Goal: Transaction & Acquisition: Download file/media

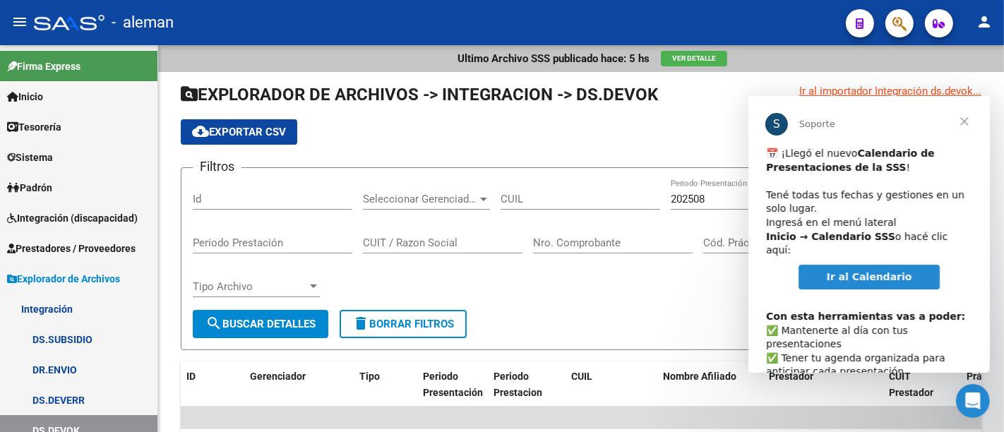
scroll to position [73, 0]
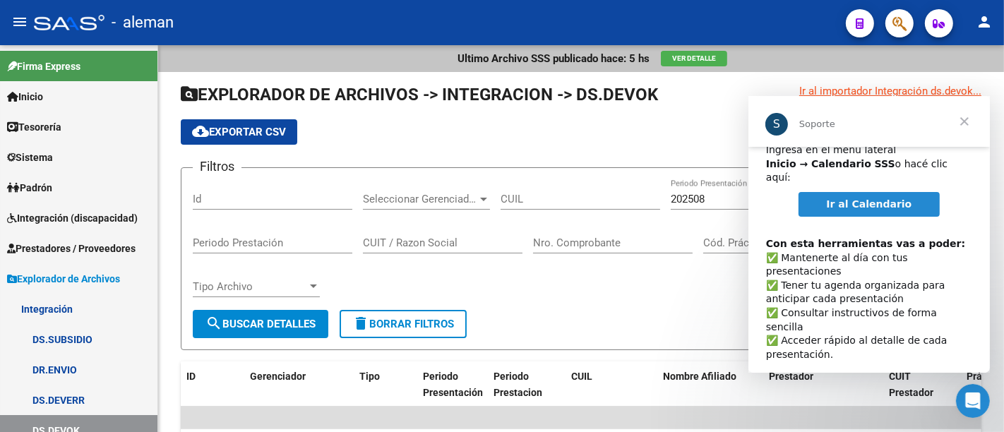
click at [906, 192] on link "Ir al Calendario" at bounding box center [869, 204] width 142 height 25
click at [970, 119] on span "Cerrar" at bounding box center [963, 121] width 51 height 51
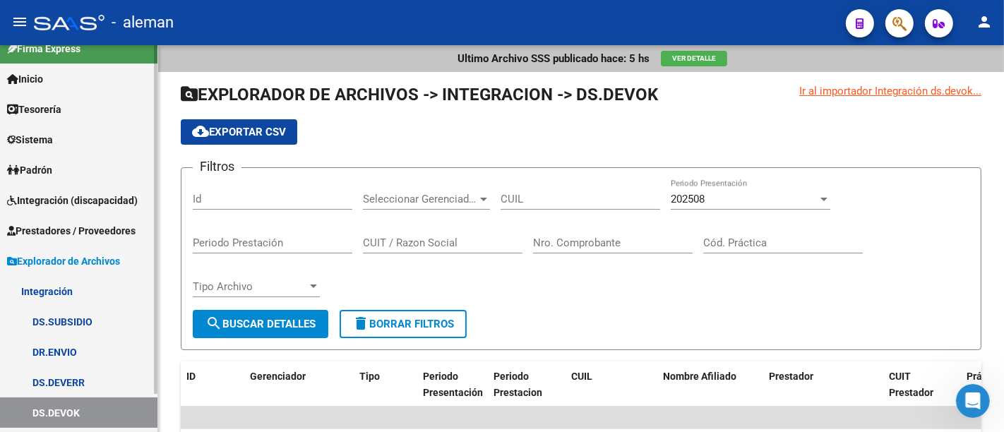
scroll to position [0, 0]
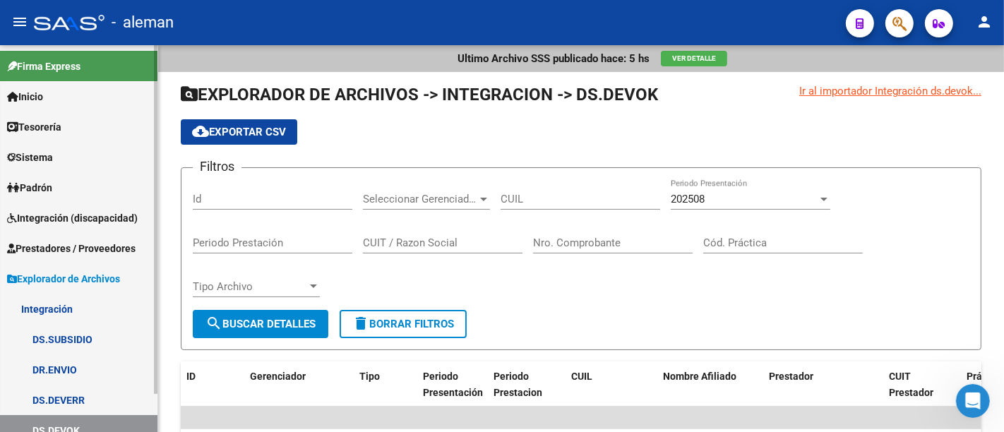
click at [104, 212] on span "Integración (discapacidad)" at bounding box center [72, 218] width 131 height 16
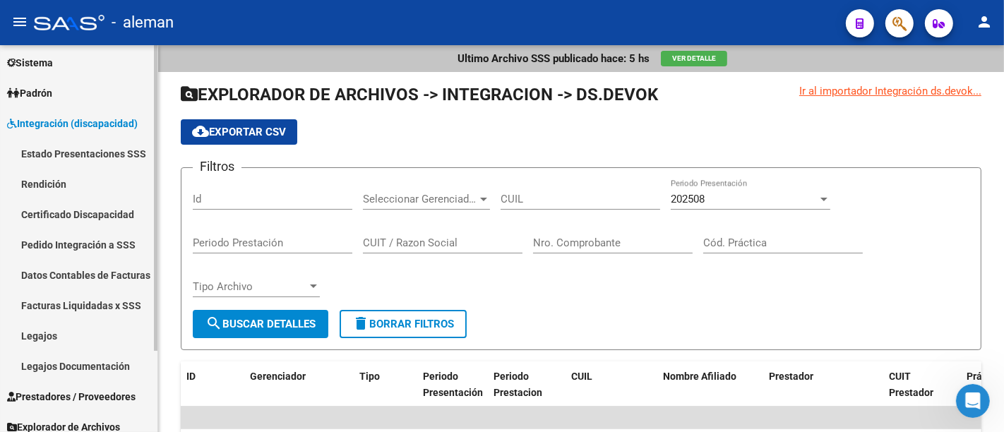
scroll to position [104, 0]
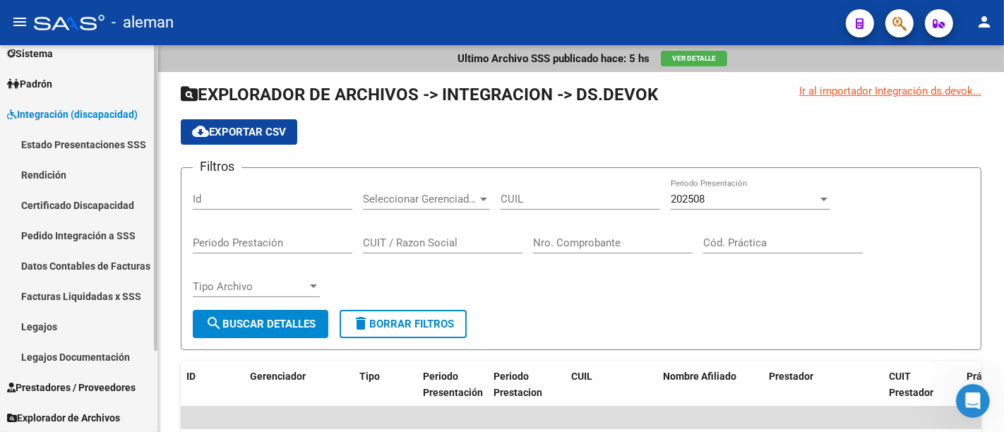
click at [69, 390] on span "Prestadores / Proveedores" at bounding box center [71, 388] width 128 height 16
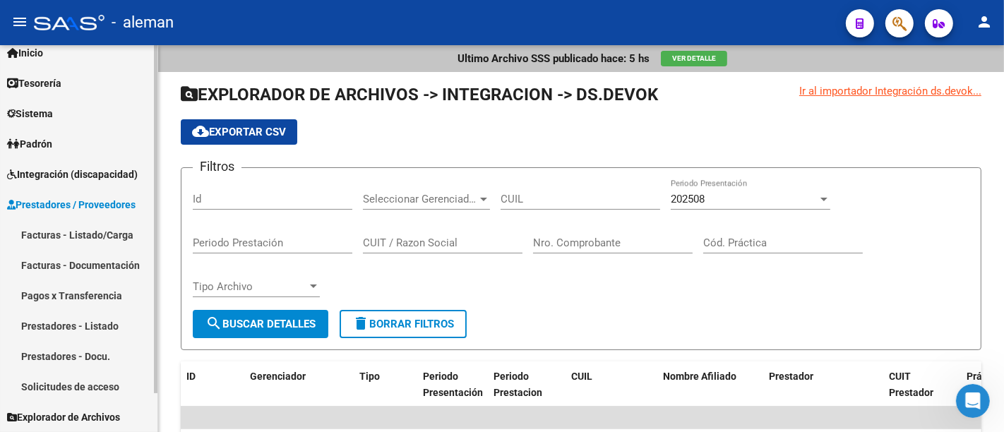
scroll to position [42, 0]
click at [78, 176] on span "Integración (discapacidad)" at bounding box center [72, 176] width 131 height 16
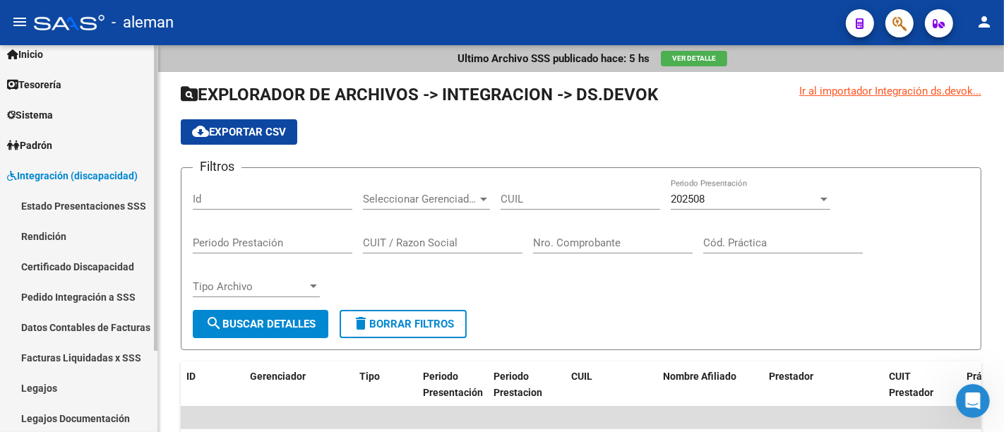
click at [71, 395] on link "Legajos" at bounding box center [78, 388] width 157 height 30
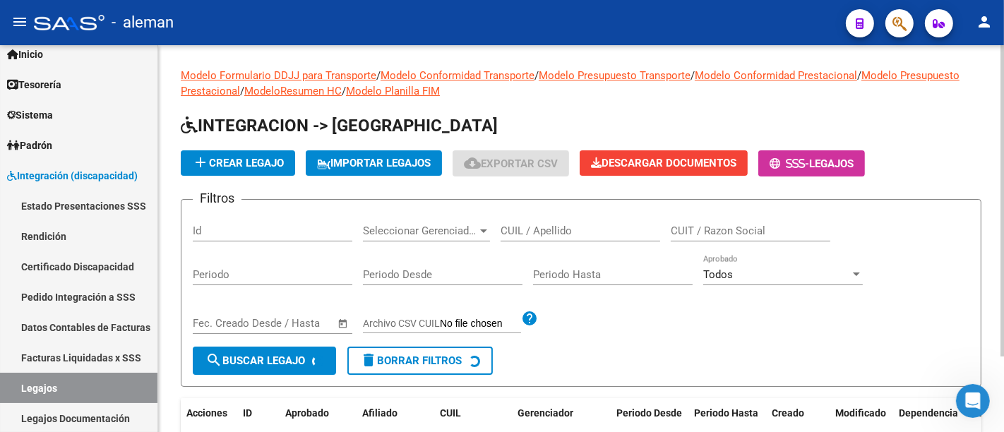
click at [538, 230] on input "CUIL / Apellido" at bounding box center [581, 230] width 160 height 13
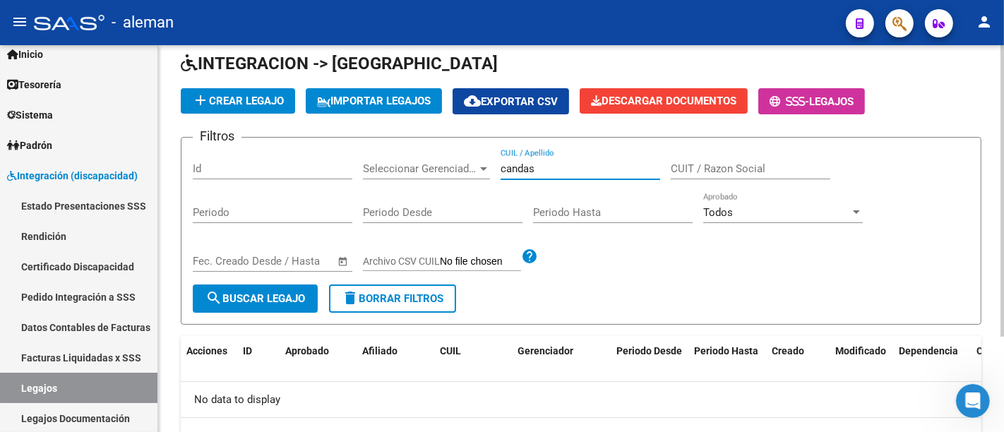
scroll to position [127, 0]
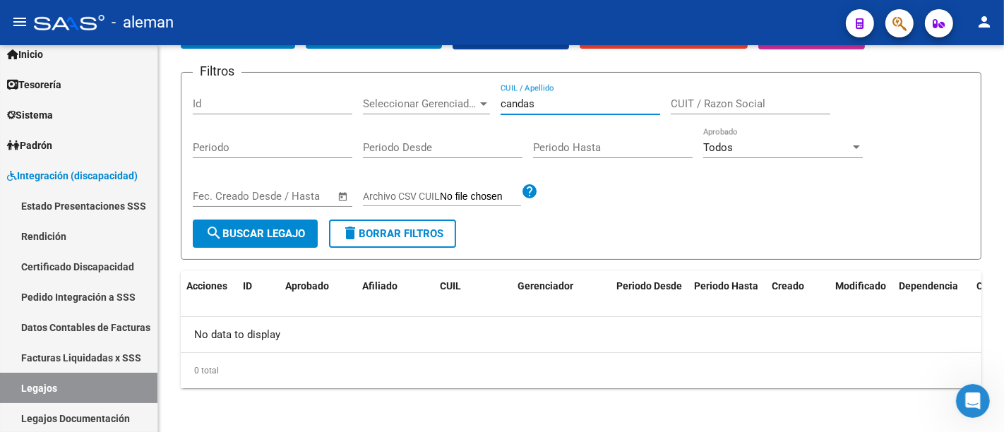
type input "candas"
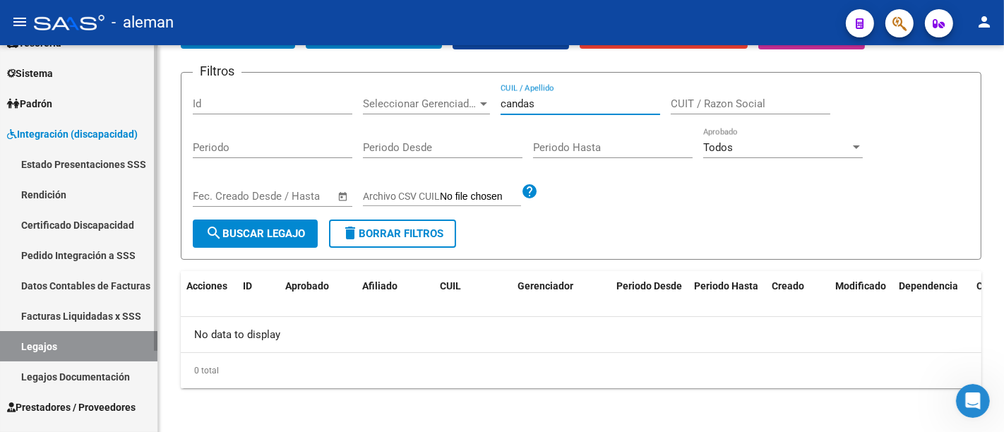
scroll to position [104, 0]
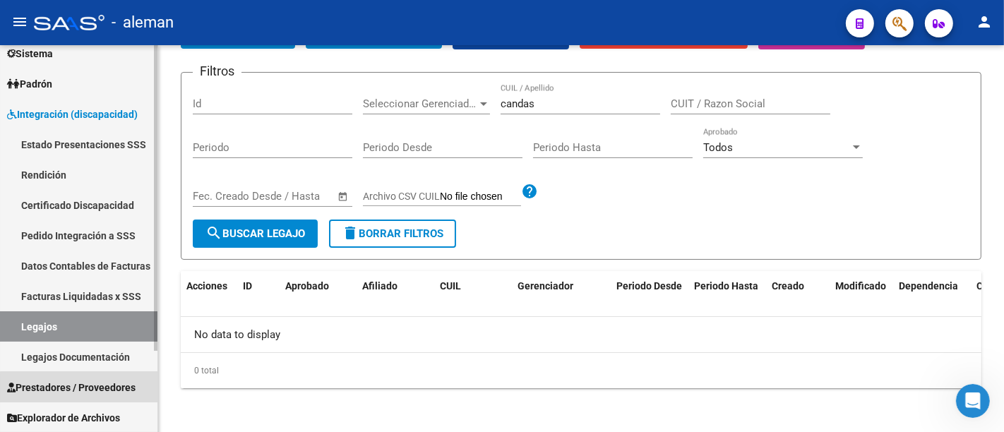
click at [85, 387] on span "Prestadores / Proveedores" at bounding box center [71, 388] width 128 height 16
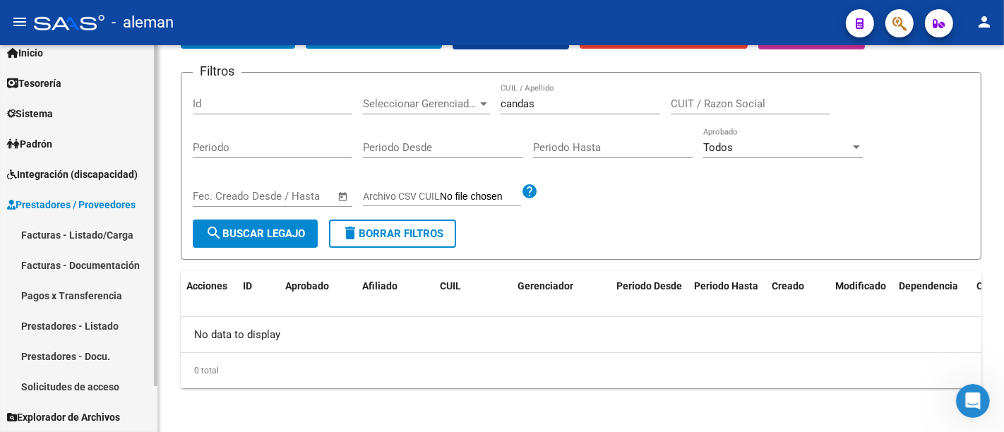
scroll to position [42, 0]
click at [102, 320] on link "Prestadores - Listado" at bounding box center [78, 327] width 157 height 30
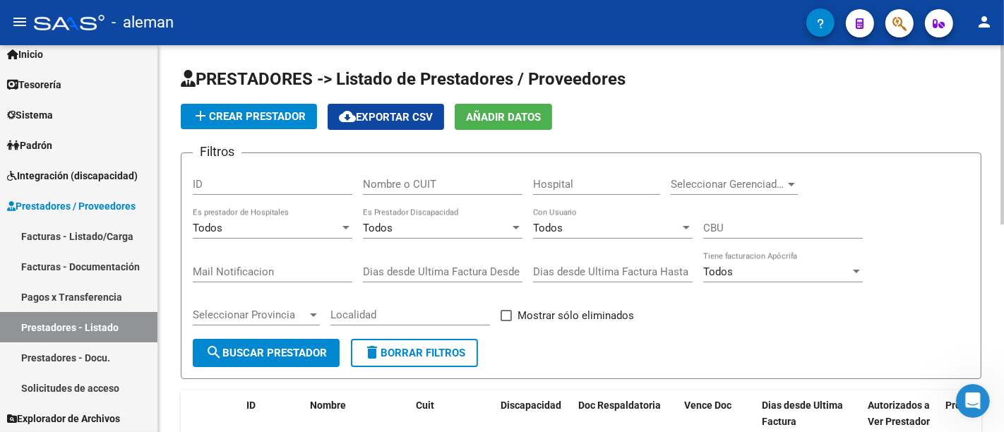
click at [390, 174] on div "Nombre o CUIT" at bounding box center [443, 179] width 160 height 30
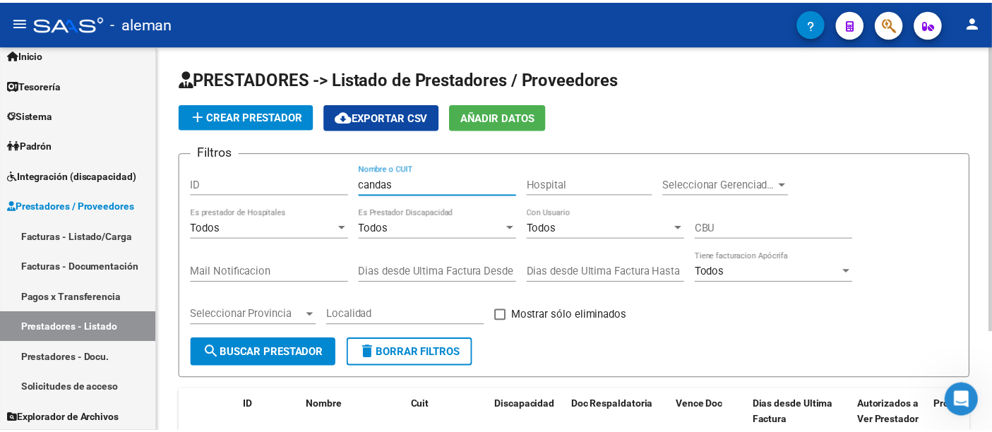
scroll to position [135, 0]
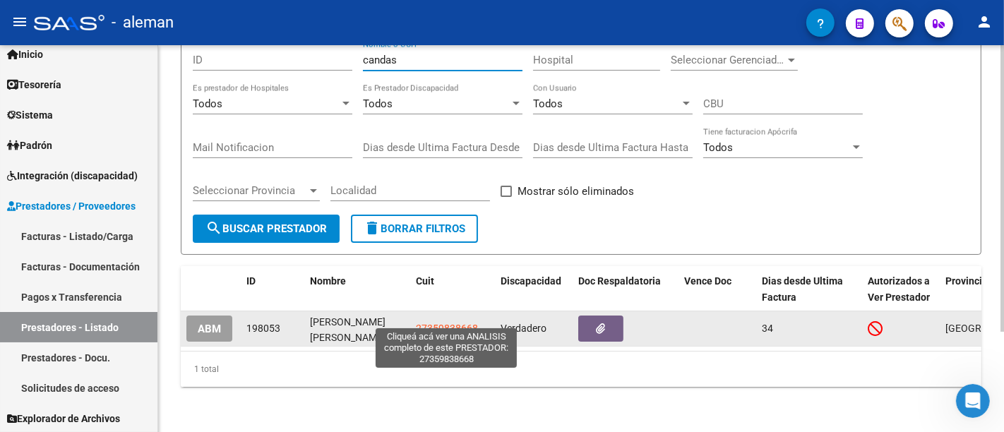
type input "candas"
click at [468, 323] on span "27359838668" at bounding box center [447, 328] width 62 height 11
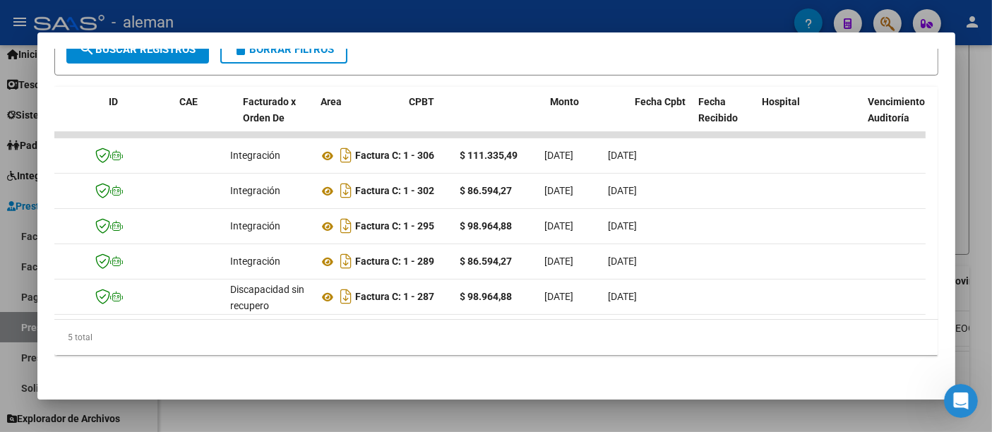
scroll to position [0, 0]
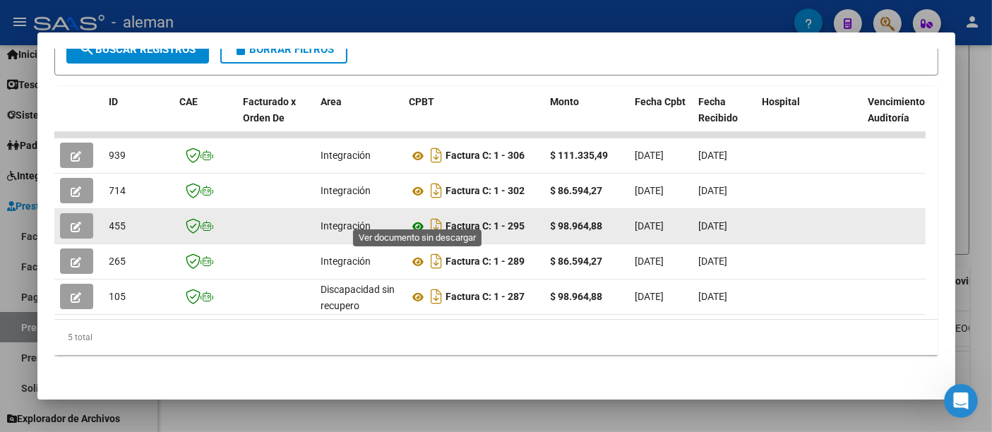
click at [419, 218] on icon at bounding box center [418, 226] width 18 height 17
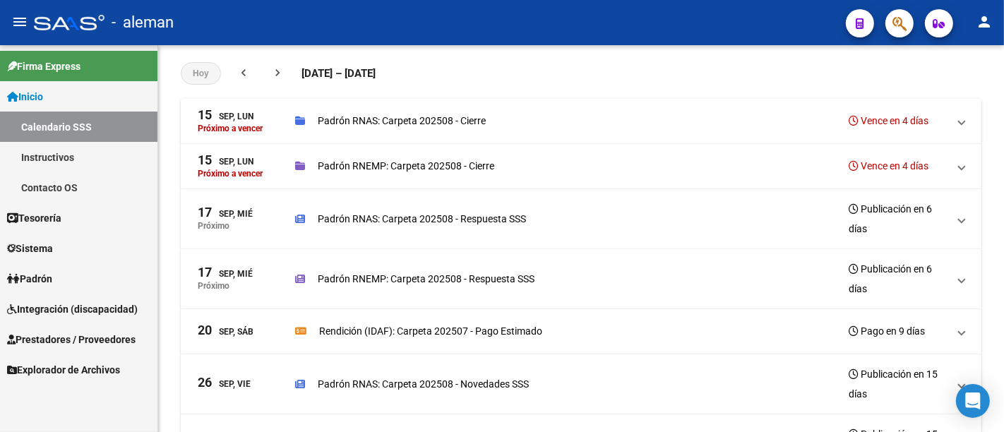
scroll to position [78, 0]
